Goal: Information Seeking & Learning: Learn about a topic

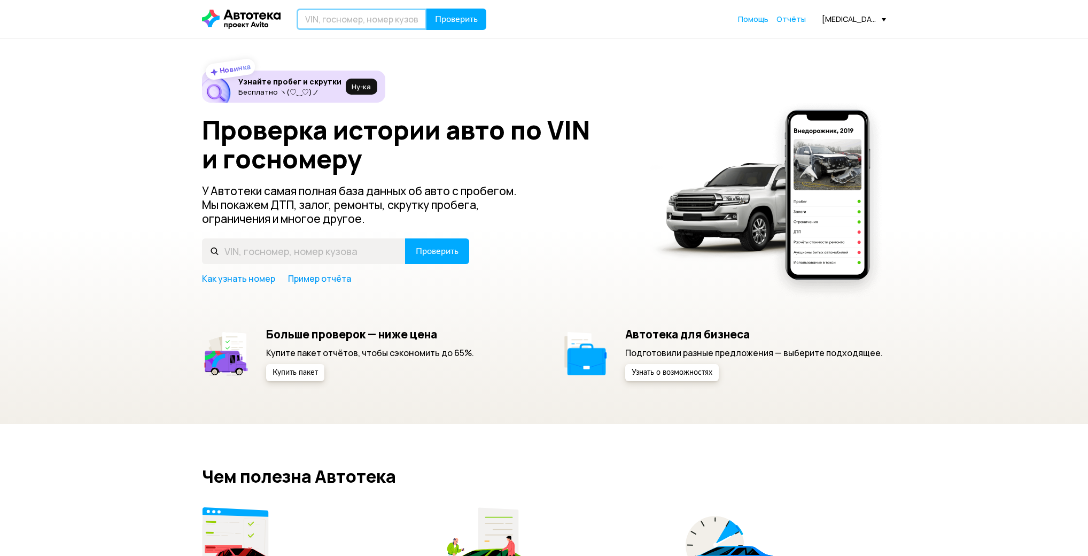
click at [374, 14] on input "text" at bounding box center [361, 19] width 130 height 21
paste input "[VEHICLE_IDENTIFICATION_NUMBER]"
type input "[VEHICLE_IDENTIFICATION_NUMBER]"
click at [474, 15] on span "Проверить" at bounding box center [456, 19] width 43 height 9
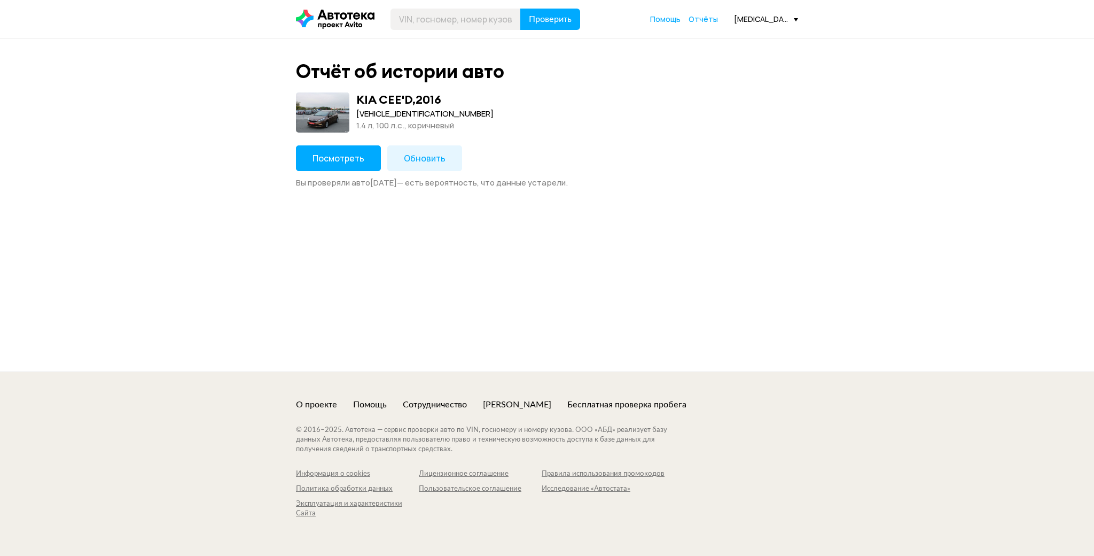
click at [357, 152] on span "Посмотреть" at bounding box center [338, 158] width 52 height 12
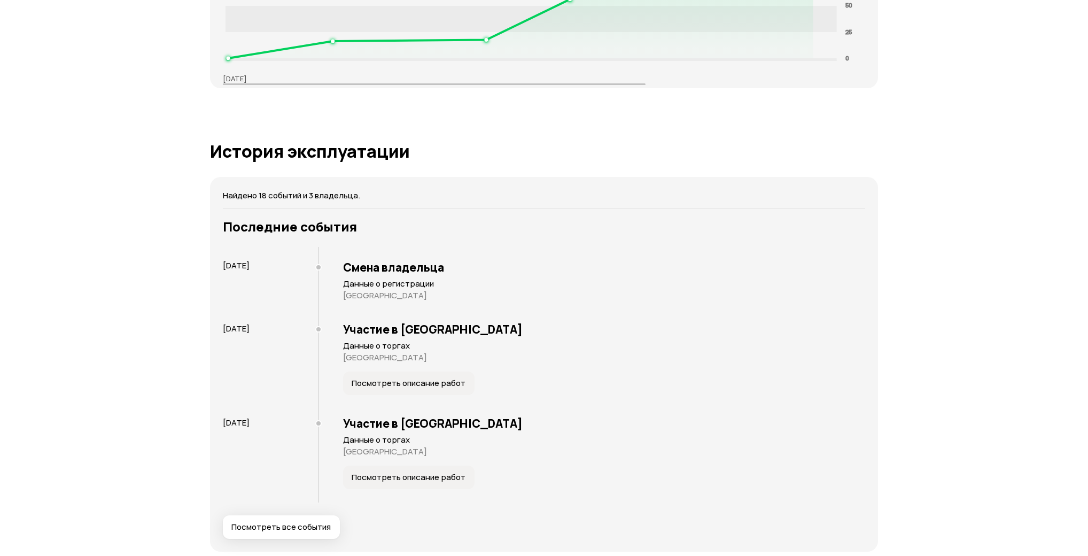
scroll to position [1937, 0]
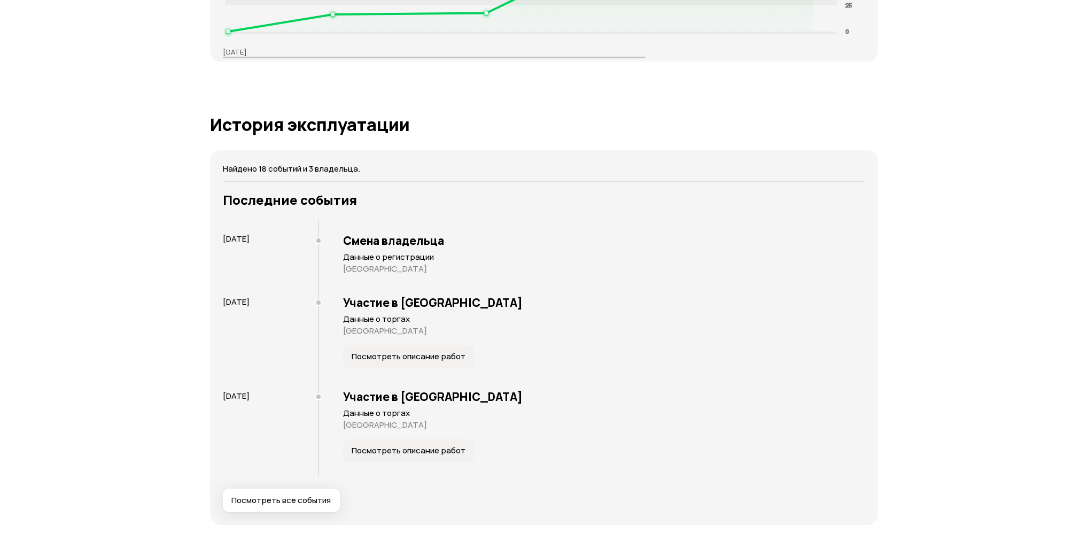
click at [314, 512] on div "Найдено 18 событий и 3 владельца. Последние события [DATE] Смена владельца Данн…" at bounding box center [544, 337] width 668 height 374
click at [312, 495] on span "Посмотреть все события" at bounding box center [280, 500] width 99 height 11
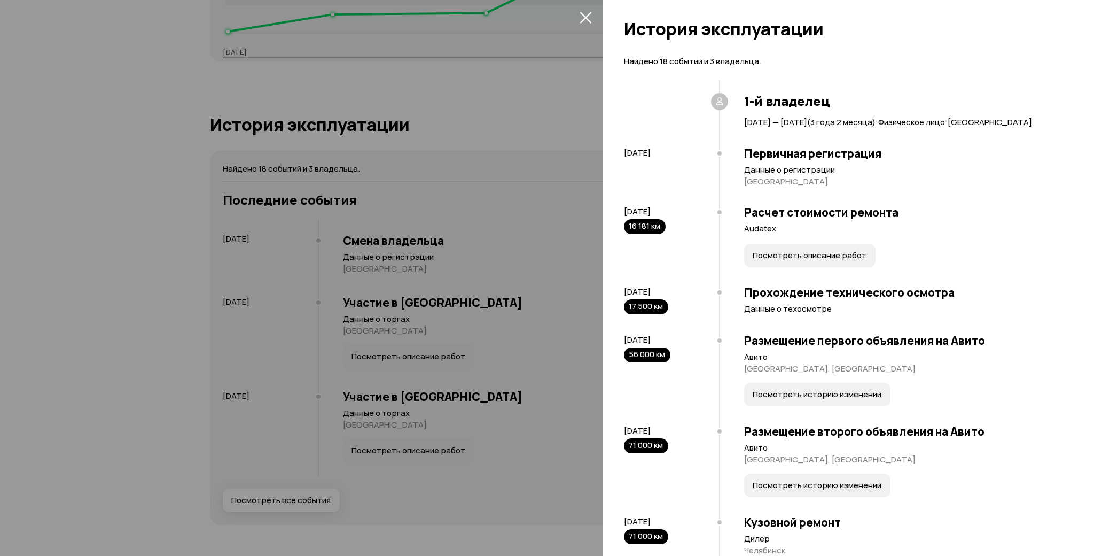
drag, startPoint x: 538, startPoint y: 199, endPoint x: 537, endPoint y: 214, distance: 15.0
click at [539, 199] on div at bounding box center [547, 278] width 1094 height 556
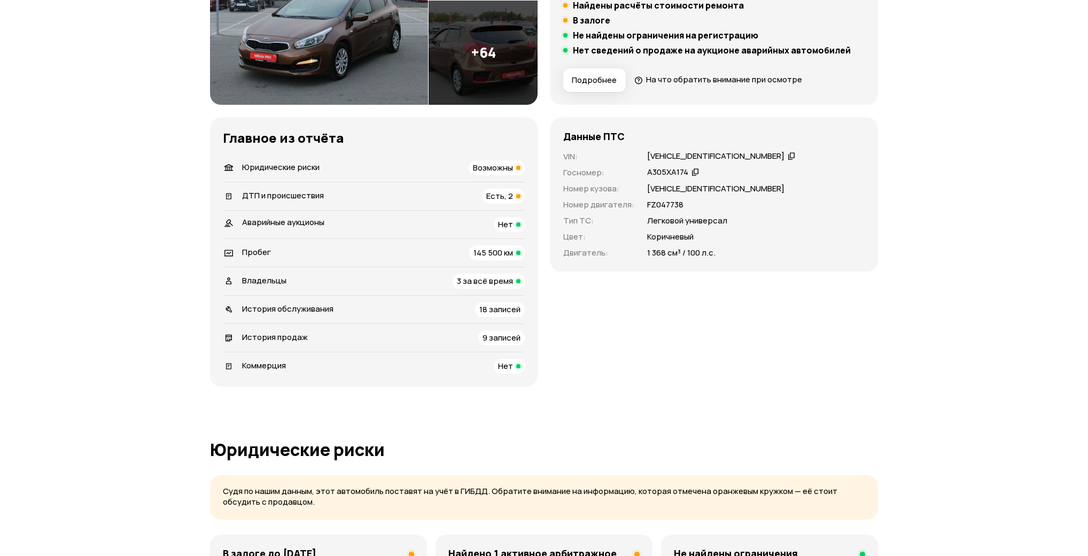
scroll to position [0, 0]
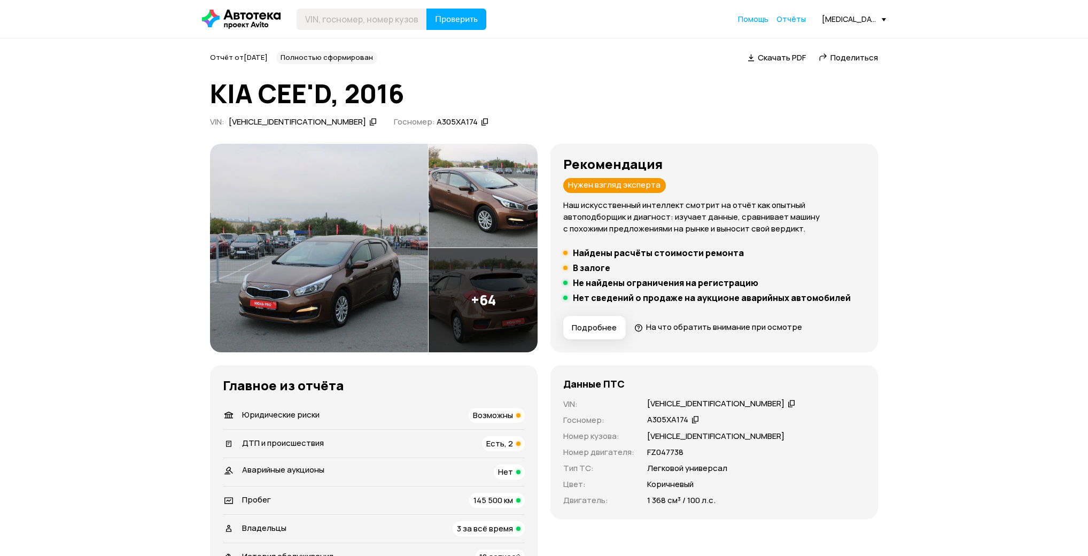
click at [348, 237] on img at bounding box center [319, 248] width 218 height 208
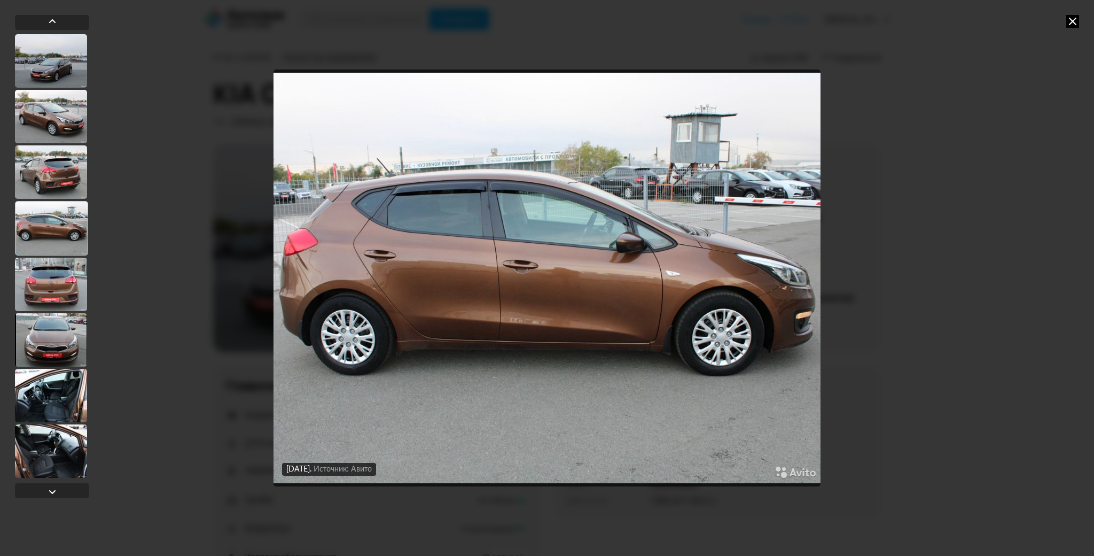
click at [540, 257] on img "Go to Slide 4" at bounding box center [546, 277] width 547 height 417
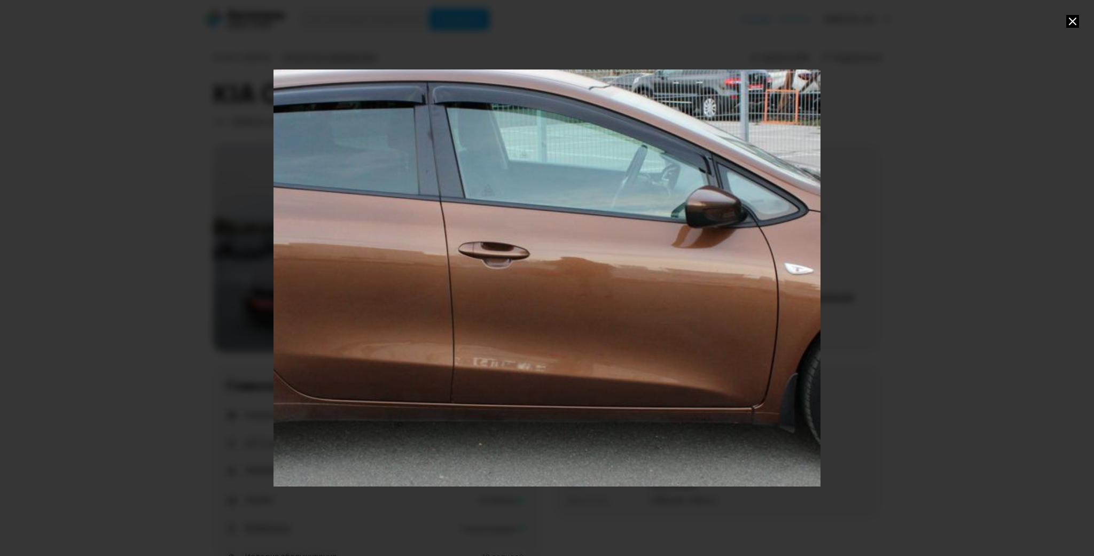
click at [1076, 160] on div at bounding box center [547, 278] width 1094 height 556
click at [1075, 25] on icon at bounding box center [1072, 21] width 13 height 13
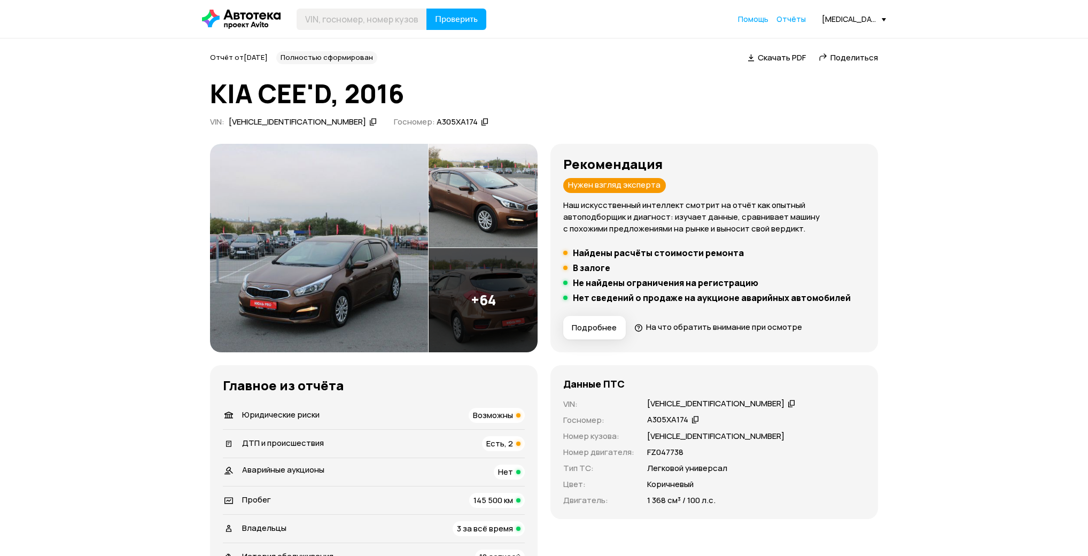
click at [499, 303] on img at bounding box center [482, 300] width 109 height 104
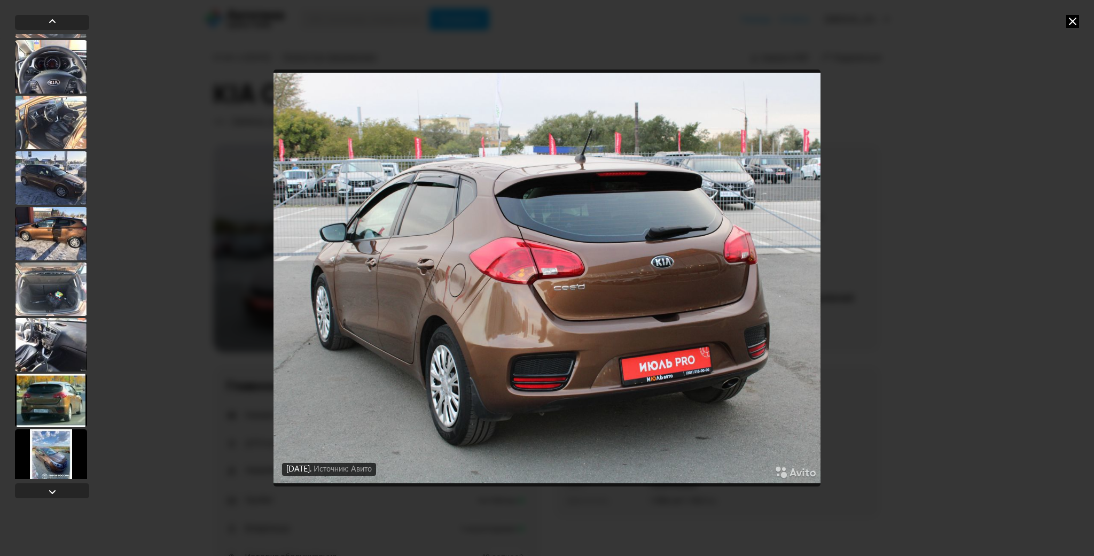
scroll to position [3278, 0]
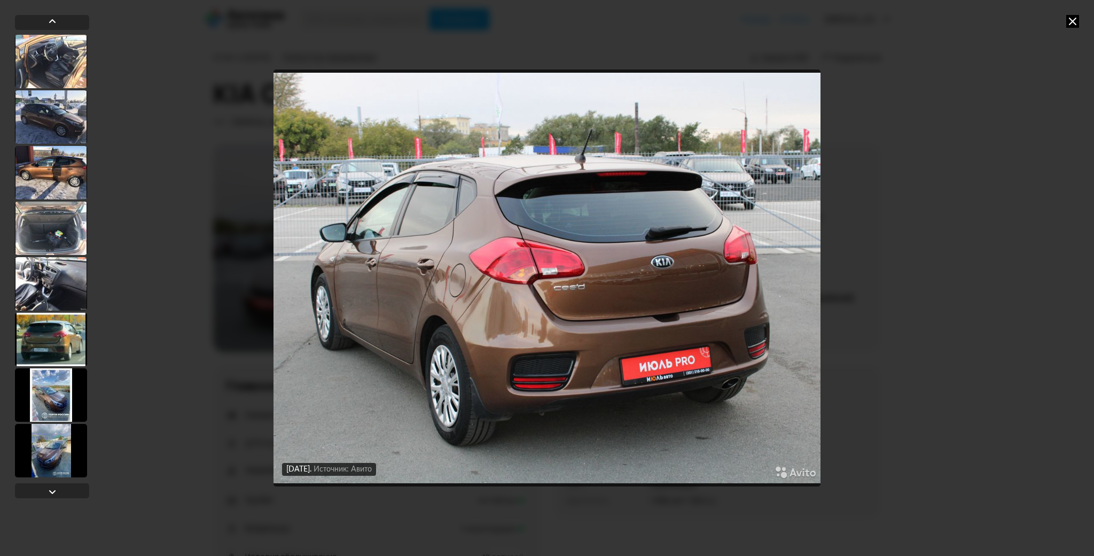
click at [58, 341] on div at bounding box center [51, 338] width 72 height 53
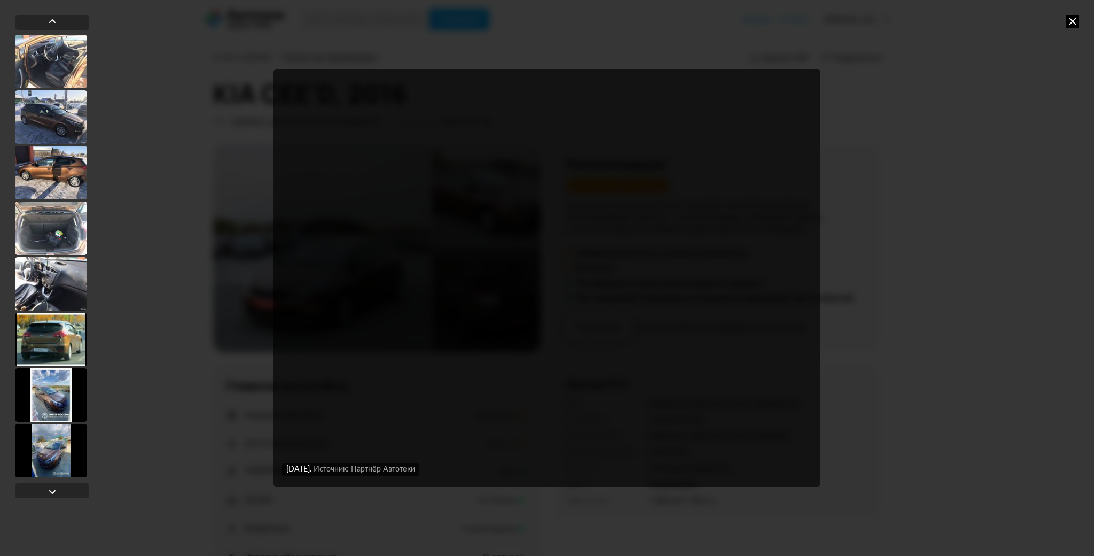
scroll to position [3278, 0]
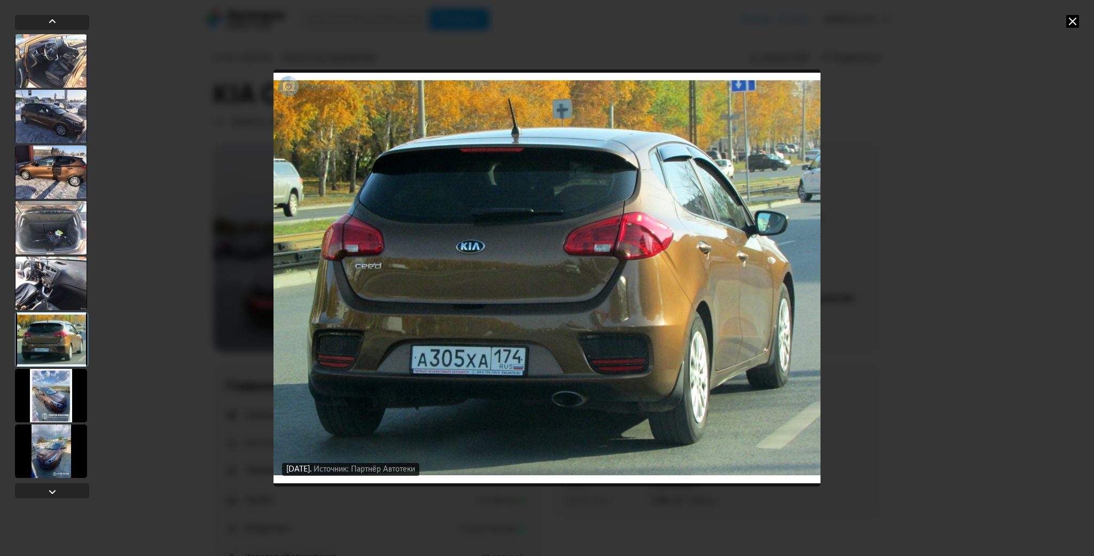
click at [64, 394] on div at bounding box center [51, 395] width 72 height 53
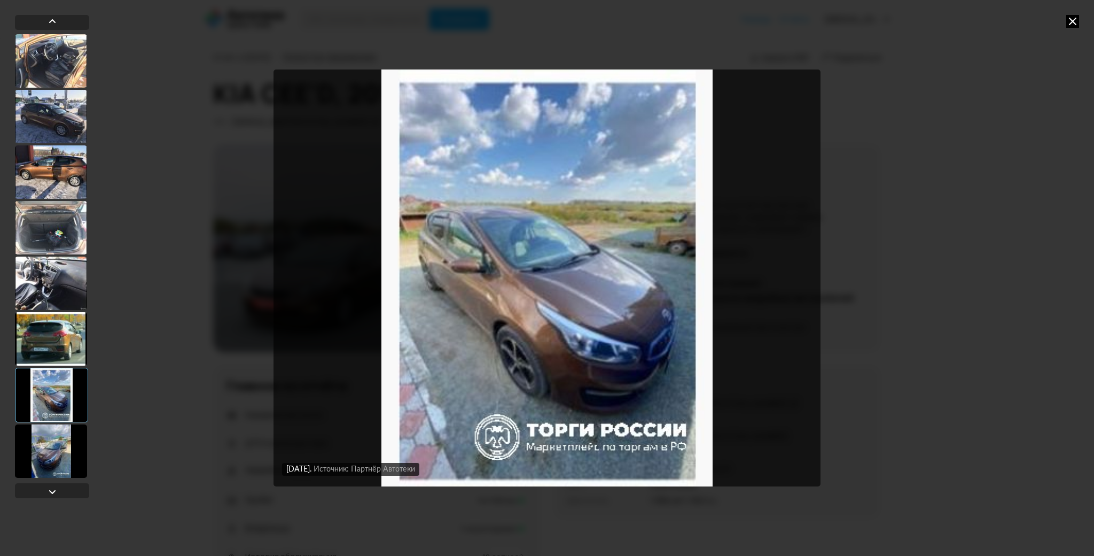
click at [68, 286] on div at bounding box center [51, 282] width 72 height 53
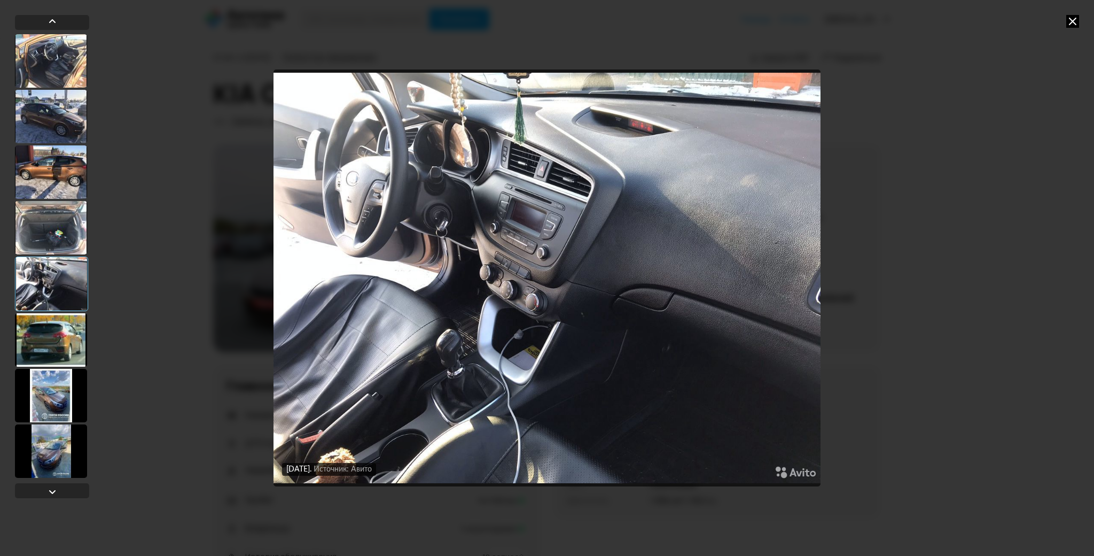
click at [75, 129] on div at bounding box center [51, 116] width 72 height 53
